Goal: Transaction & Acquisition: Obtain resource

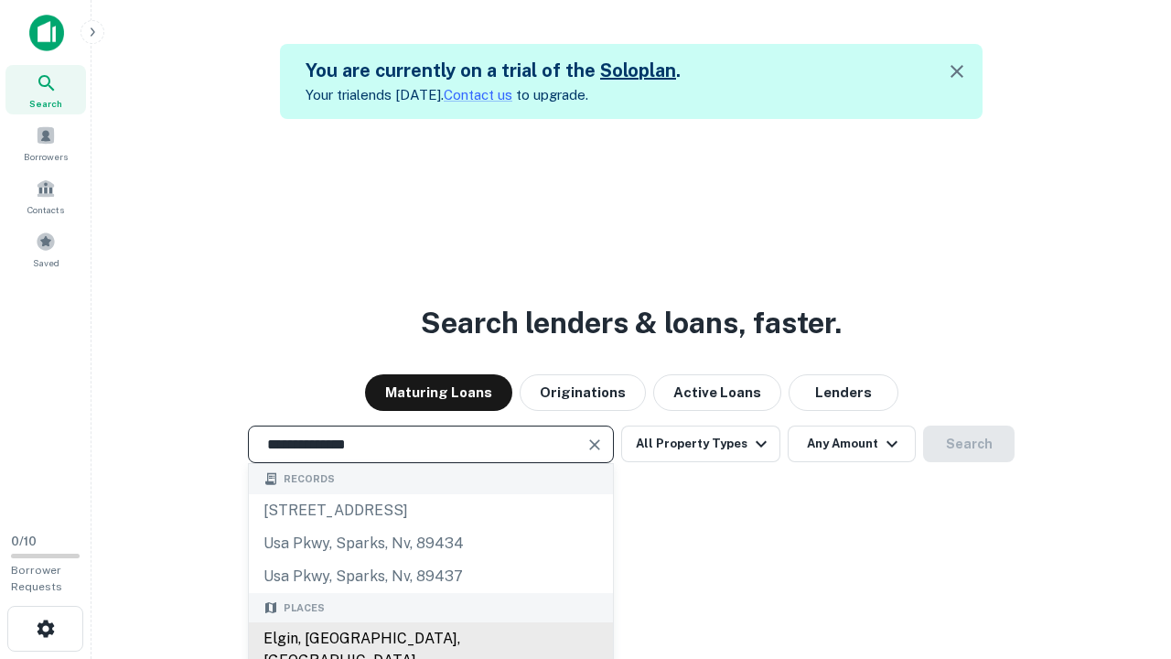
click at [430, 639] on div "Elgin, [GEOGRAPHIC_DATA], [GEOGRAPHIC_DATA]" at bounding box center [431, 649] width 364 height 55
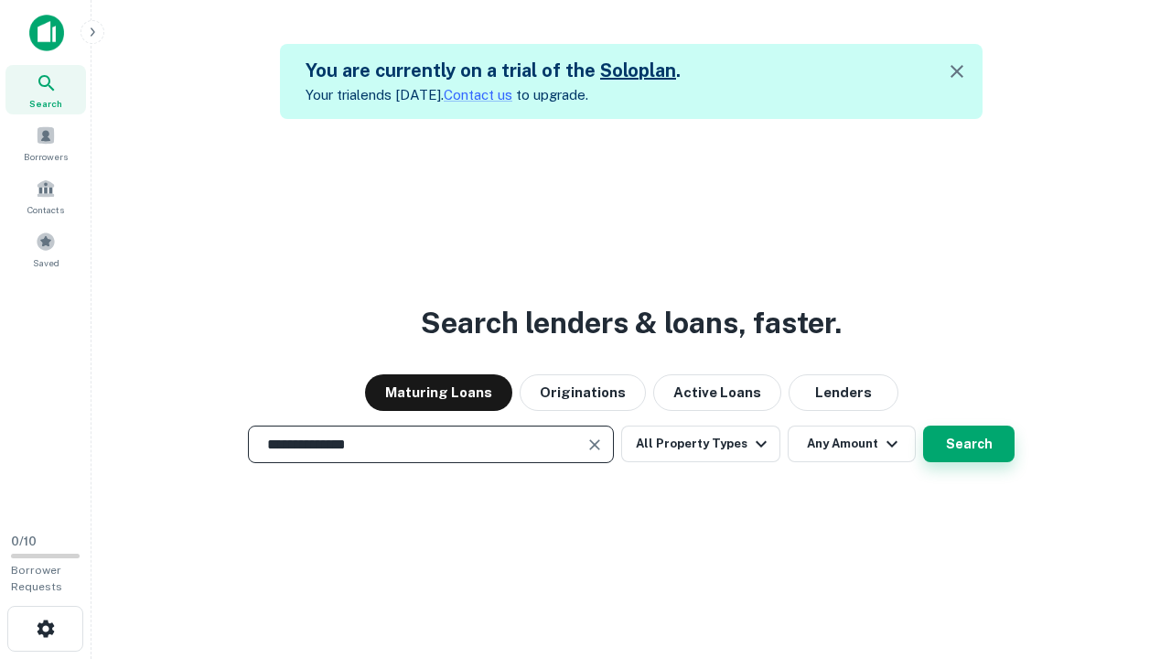
type input "**********"
click at [969, 444] on button "Search" at bounding box center [969, 444] width 92 height 37
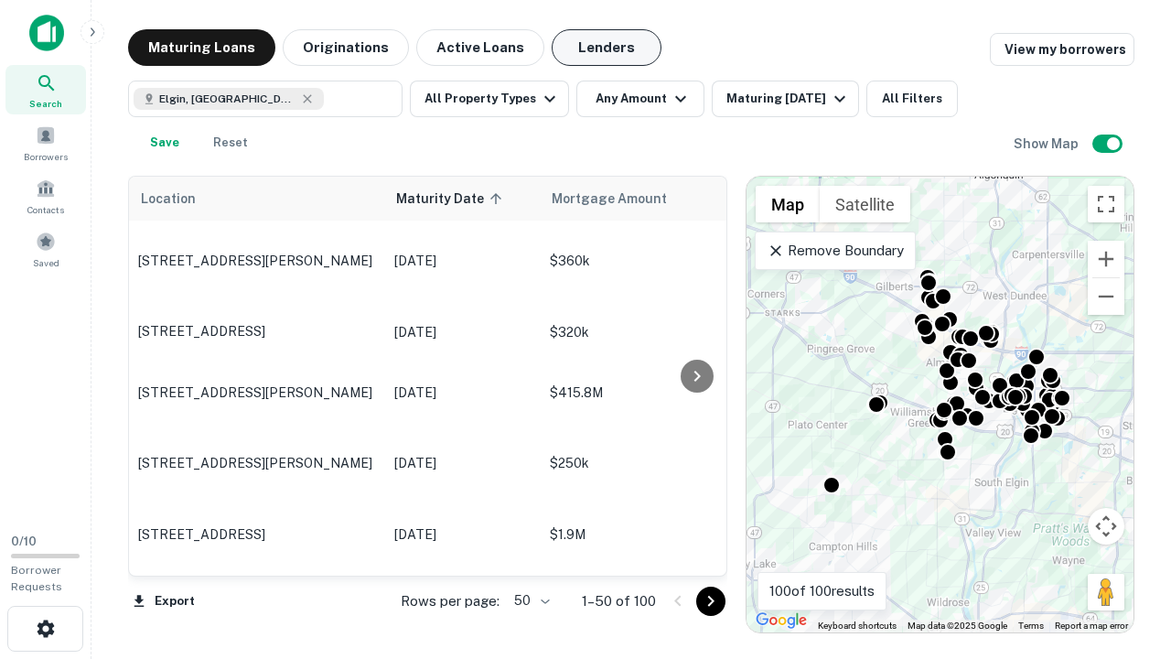
click at [607, 48] on button "Lenders" at bounding box center [607, 47] width 110 height 37
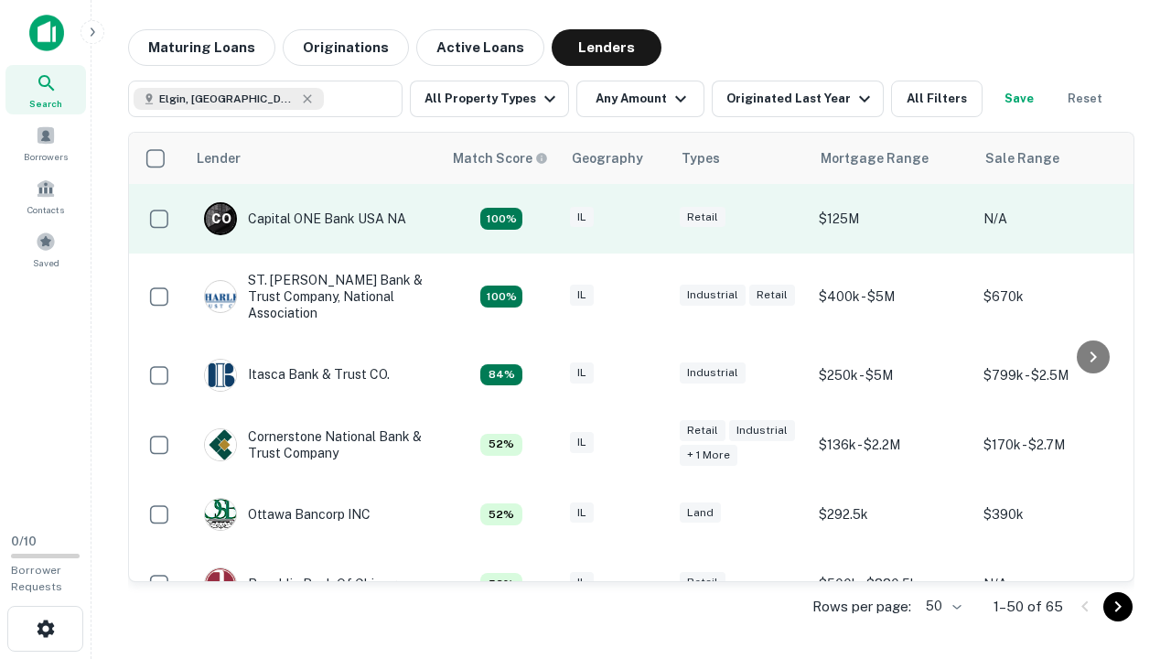
click at [650, 219] on div "IL" at bounding box center [616, 219] width 92 height 25
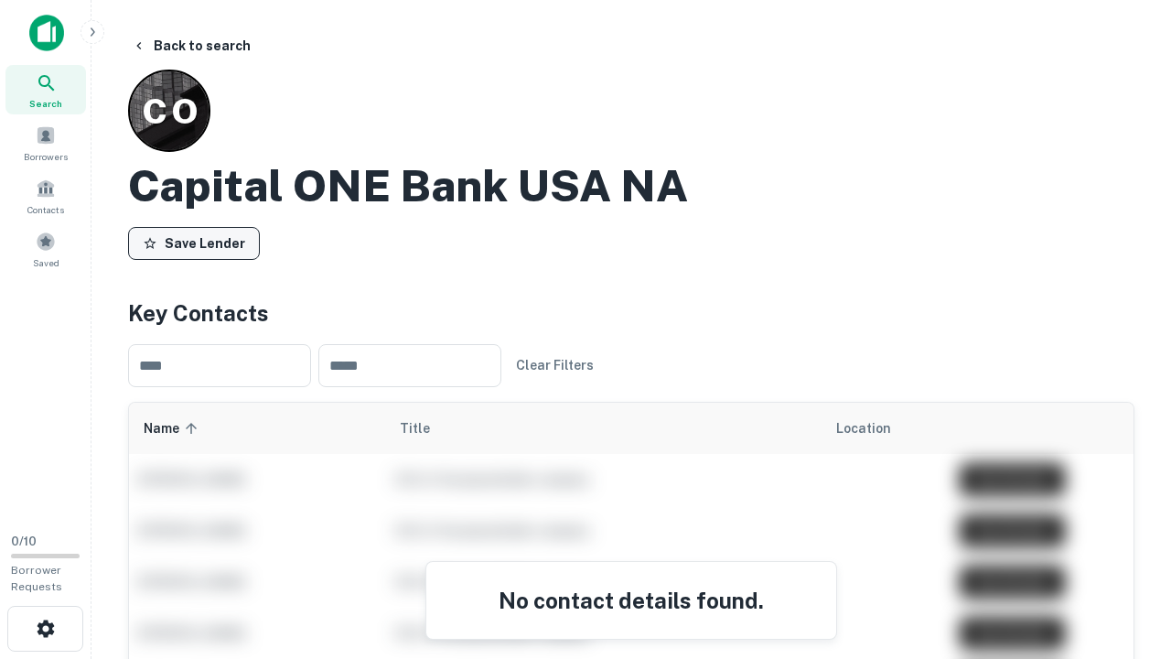
click at [194, 243] on button "Save Lender" at bounding box center [194, 243] width 132 height 33
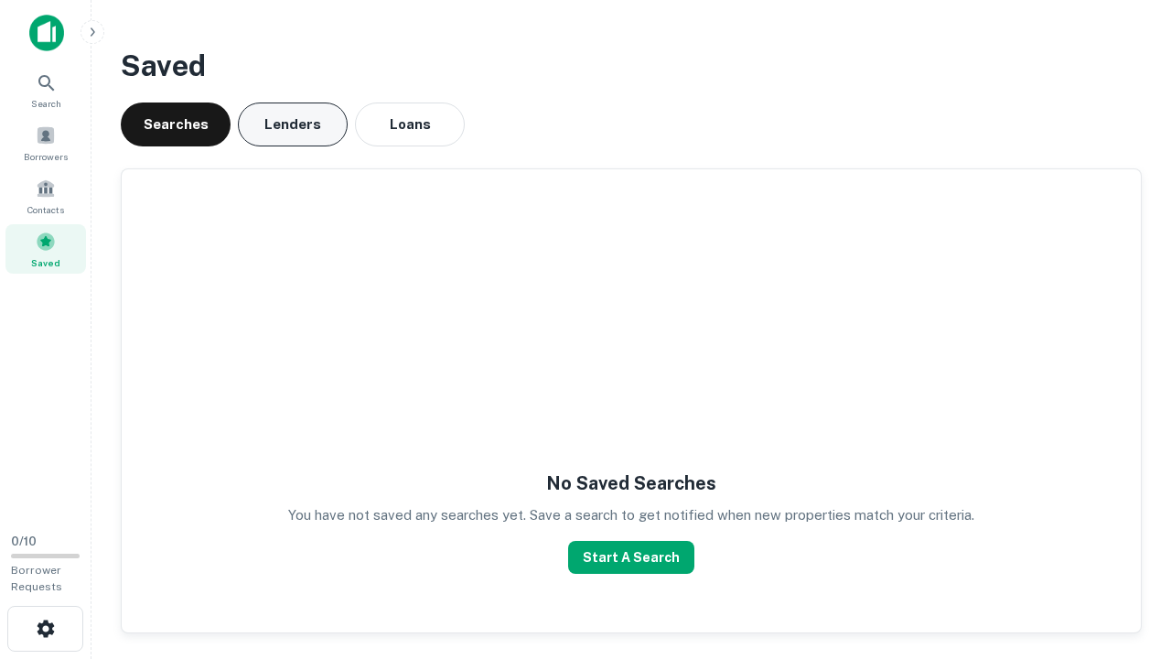
click at [293, 124] on button "Lenders" at bounding box center [293, 125] width 110 height 44
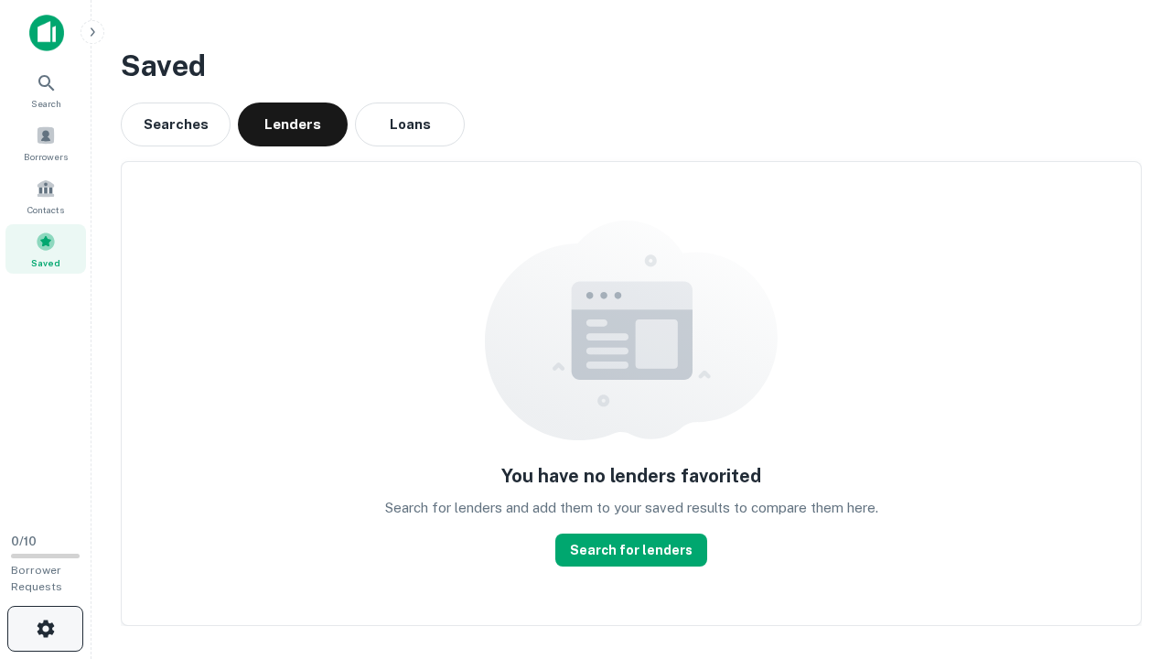
click at [45, 629] on icon "button" at bounding box center [46, 629] width 22 height 22
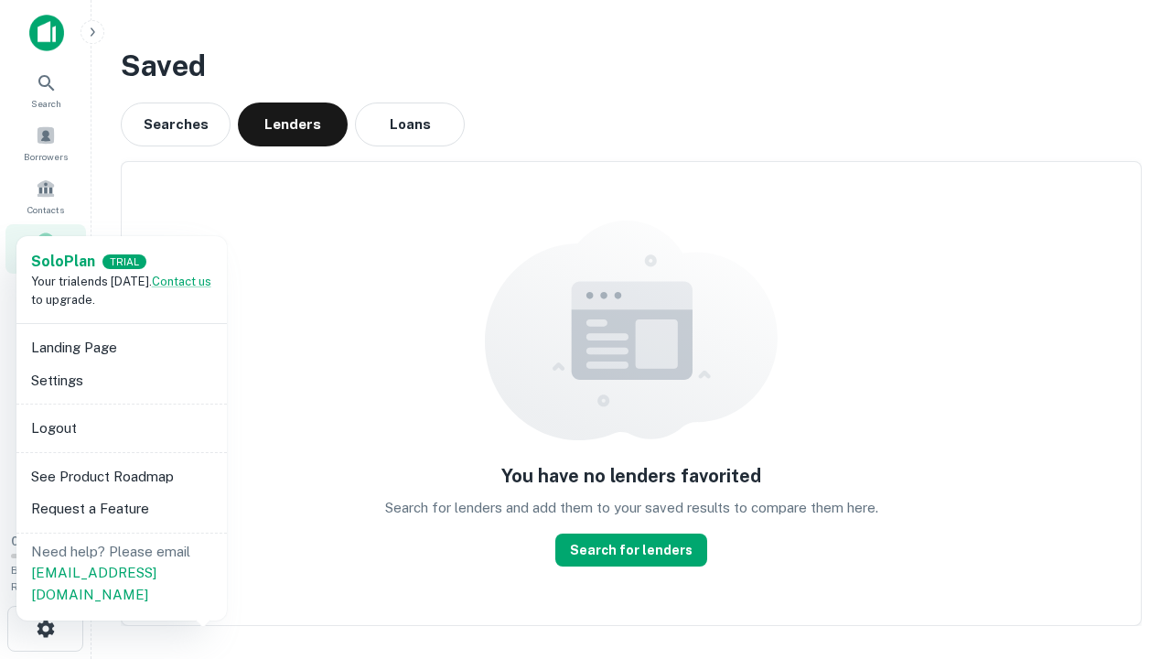
click at [121, 427] on li "Logout" at bounding box center [122, 428] width 196 height 33
